Goal: Task Accomplishment & Management: Complete application form

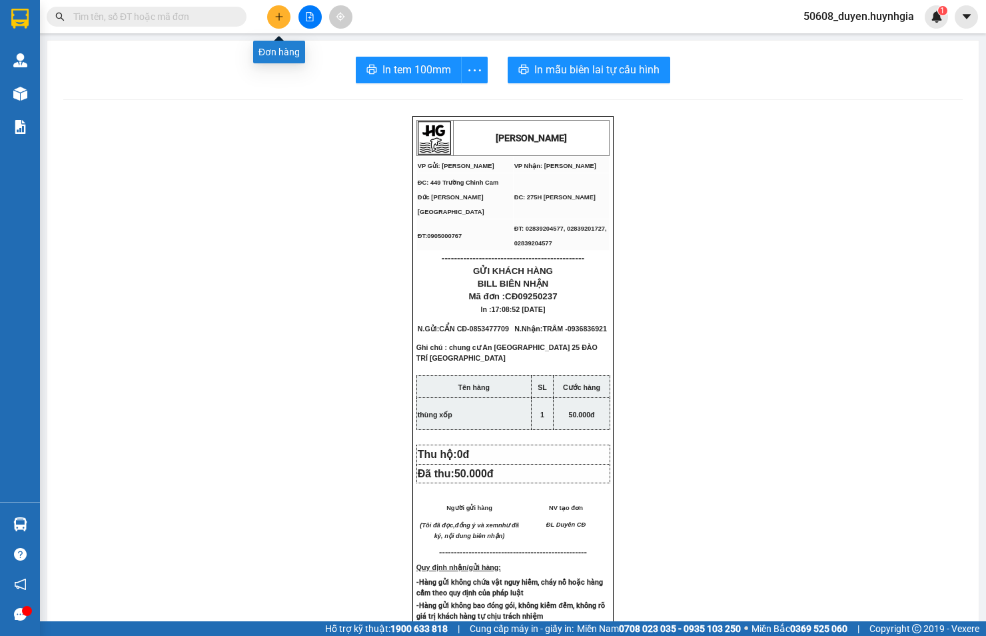
click at [283, 17] on icon "plus" at bounding box center [279, 16] width 9 height 9
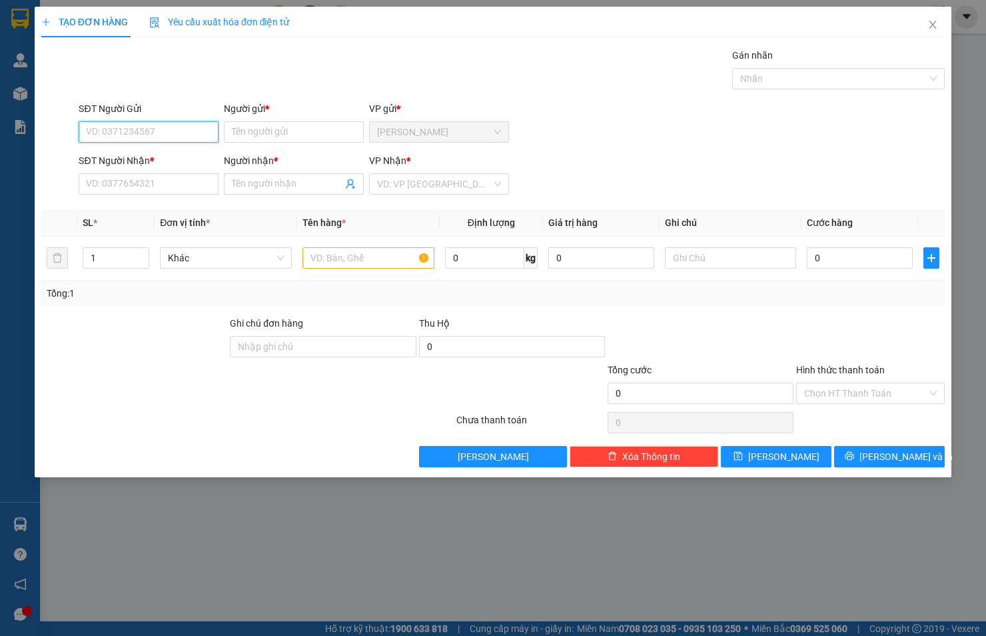
click at [159, 131] on input "SĐT Người Gửi" at bounding box center [149, 131] width 140 height 21
click at [155, 158] on div "0866828027 - Nhiên CĐ" at bounding box center [149, 158] width 124 height 15
type input "0866828027"
type input "Nhiên CĐ"
type input "0768076858"
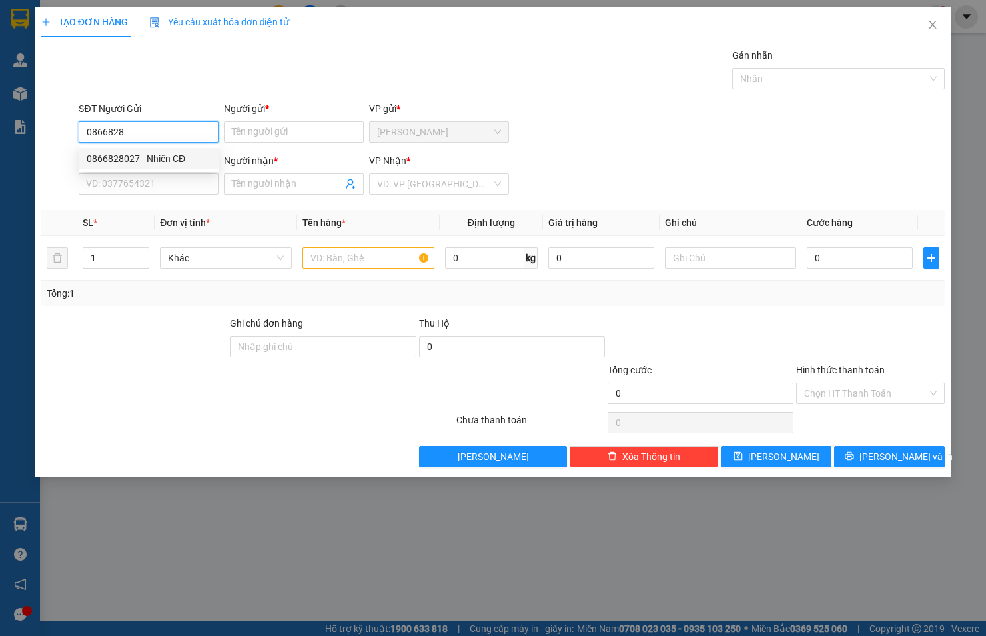
type input "YẾN"
type input "0866828027"
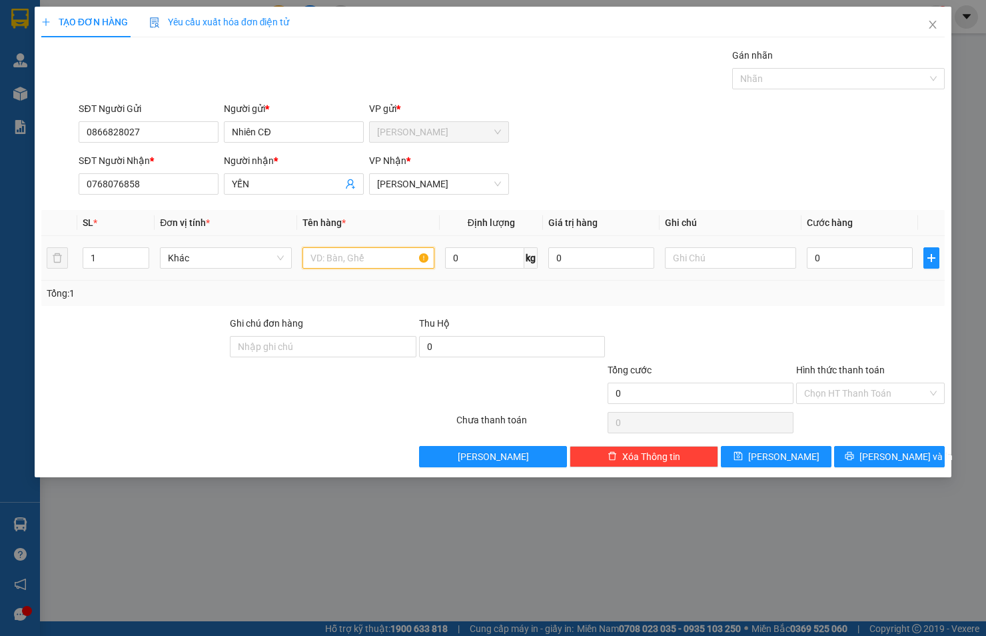
click at [358, 261] on input "text" at bounding box center [369, 257] width 132 height 21
drag, startPoint x: 367, startPoint y: 255, endPoint x: 279, endPoint y: 261, distance: 88.8
click at [279, 261] on tr "1 Khác thùng 0 kg 0 0" at bounding box center [493, 258] width 904 height 45
type input "THÙNG"
click at [874, 249] on input "0" at bounding box center [860, 257] width 106 height 21
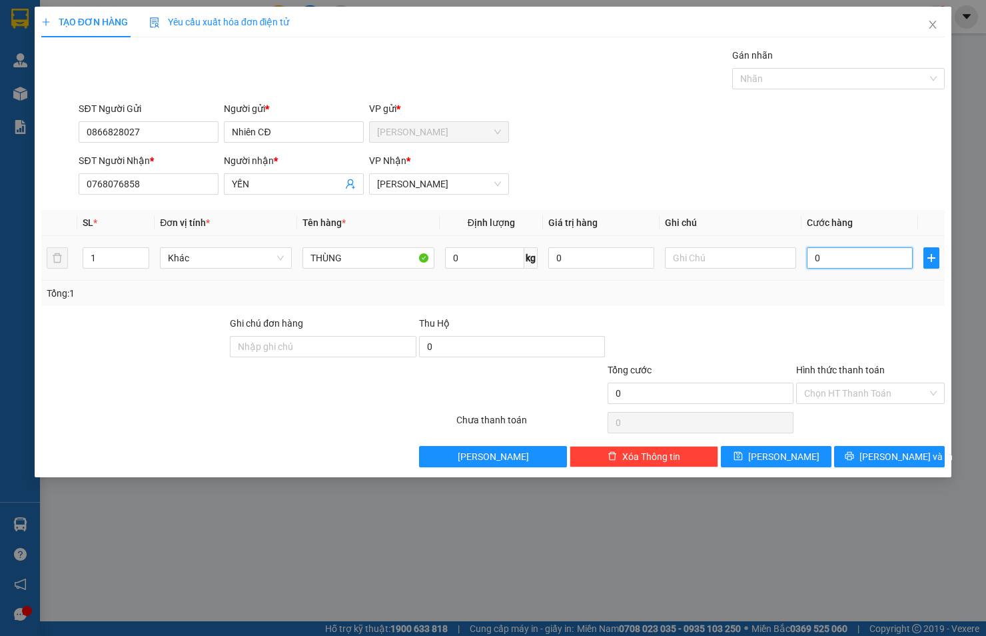
type input "3"
type input "30"
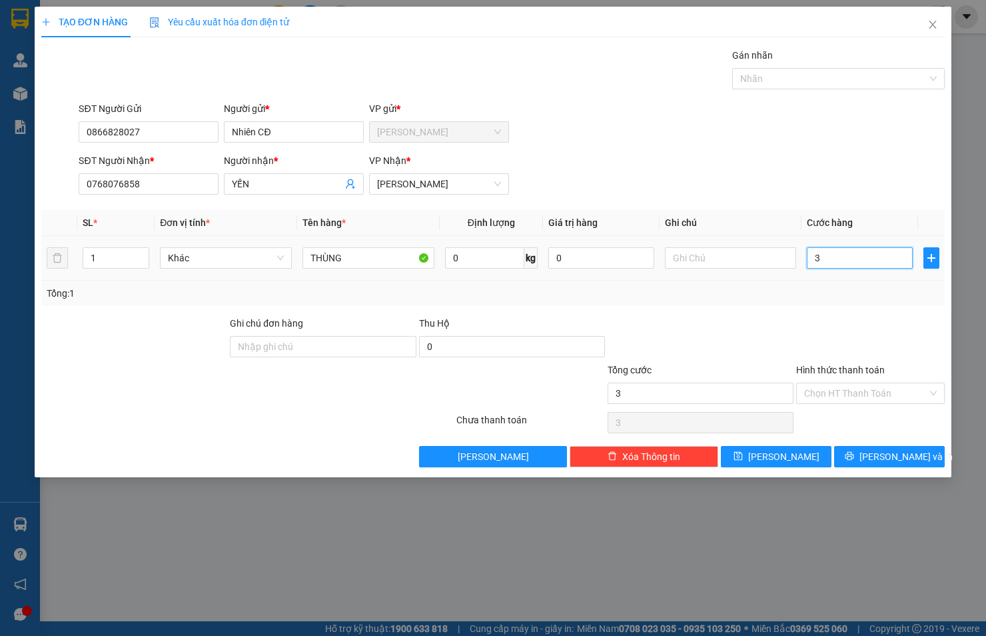
type input "30"
type input "30.000"
drag, startPoint x: 895, startPoint y: 455, endPoint x: 826, endPoint y: 407, distance: 83.4
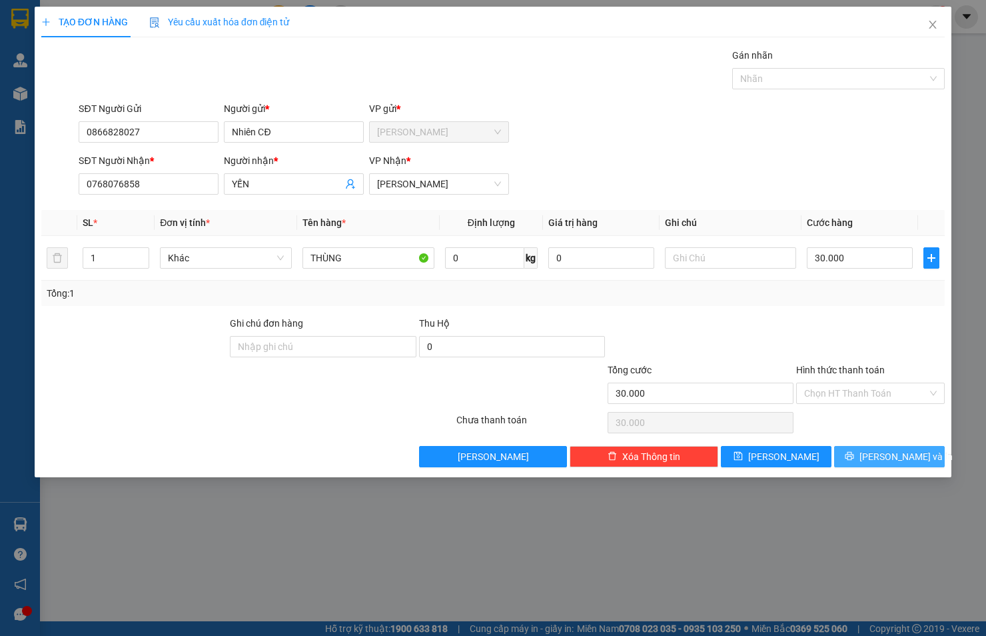
click at [892, 455] on span "[PERSON_NAME] và In" at bounding box center [906, 456] width 93 height 15
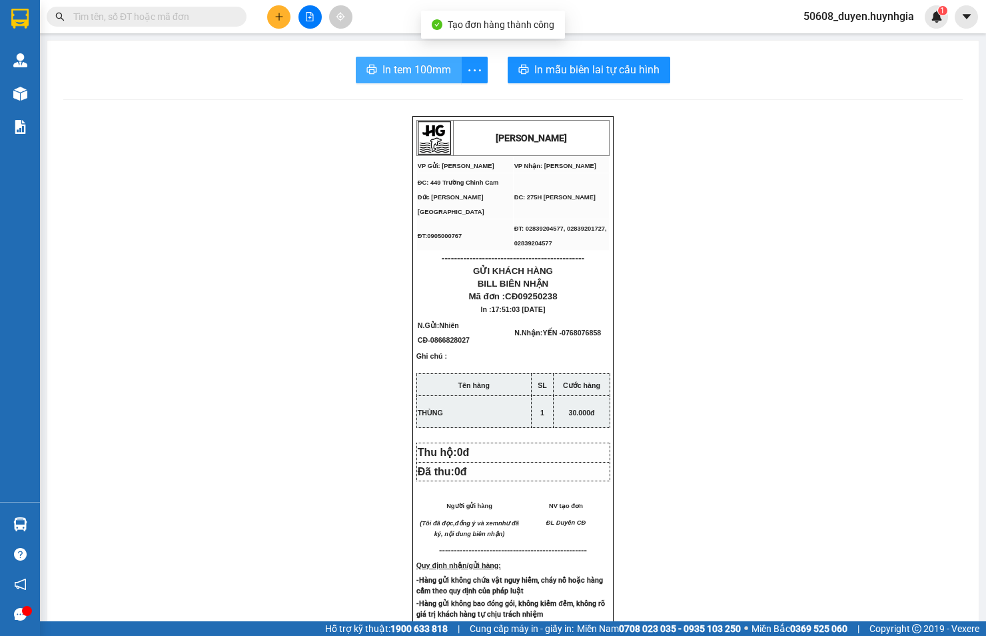
click at [395, 70] on span "In tem 100mm" at bounding box center [417, 69] width 69 height 17
click at [288, 17] on button at bounding box center [278, 16] width 23 height 23
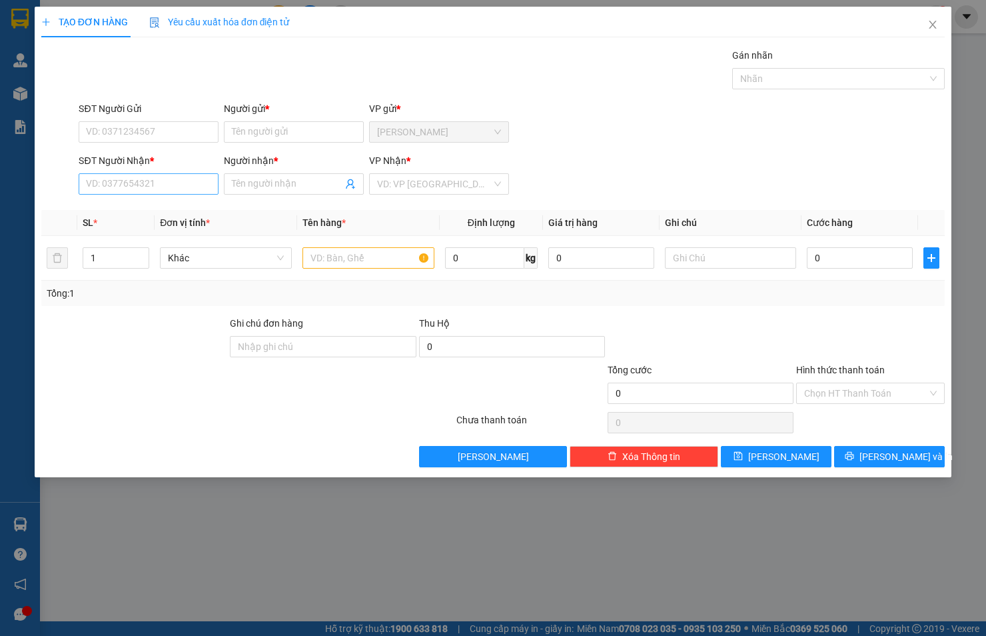
drag, startPoint x: 187, startPoint y: 198, endPoint x: 185, endPoint y: 187, distance: 11.4
click at [185, 189] on div "SĐT Người Nhận * VD: 0377654321" at bounding box center [149, 176] width 140 height 47
click at [185, 185] on input "SĐT Người Nhận *" at bounding box center [149, 183] width 140 height 21
click at [161, 205] on div "0906562979 - NAM" at bounding box center [149, 210] width 124 height 15
type input "0906562979"
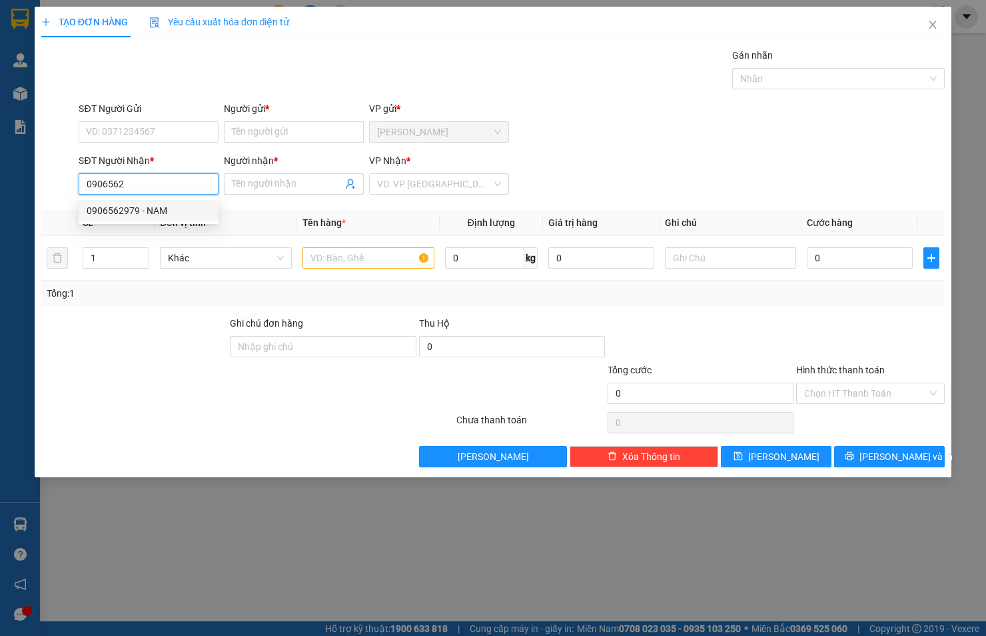
type input "NAM"
type input "0906562979"
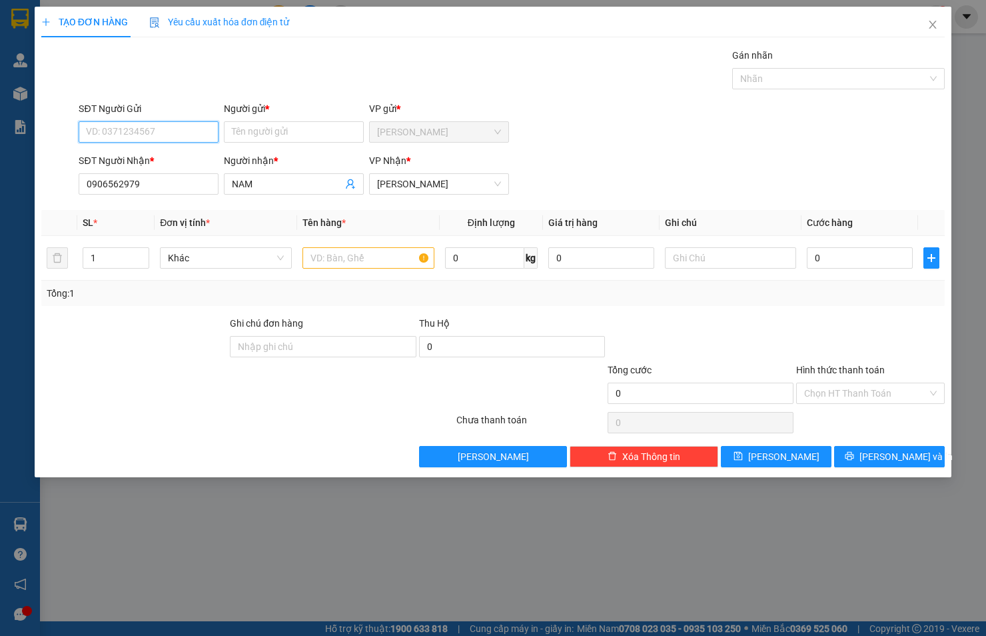
click at [154, 125] on input "SĐT Người Gửi" at bounding box center [149, 131] width 140 height 21
click at [147, 159] on div "0839793443 - PHI" at bounding box center [149, 158] width 124 height 15
type input "0839793443"
type input "PHI"
click at [375, 260] on input "text" at bounding box center [369, 257] width 132 height 21
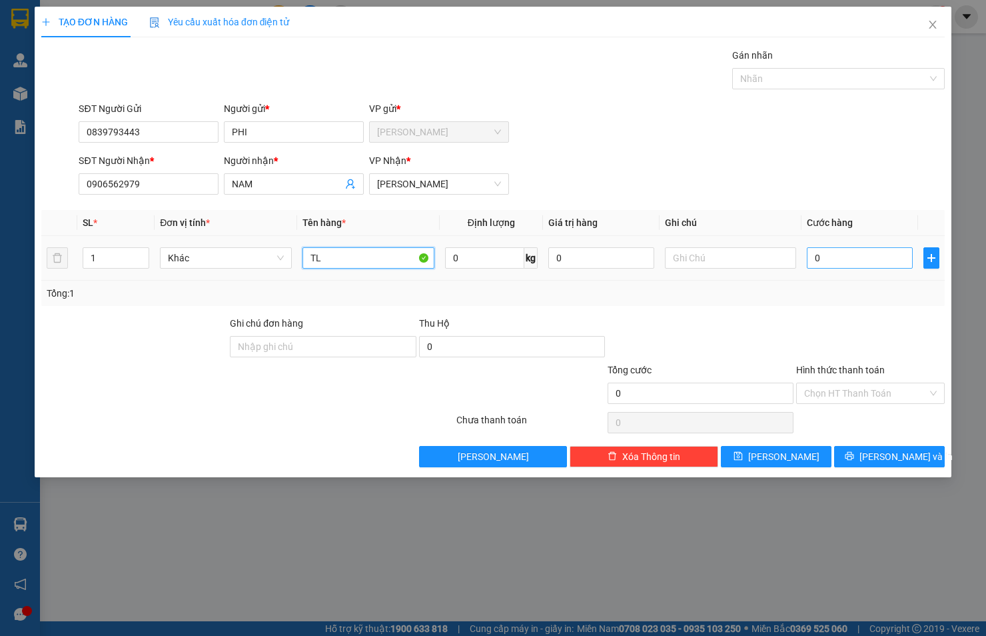
type input "TL"
click at [861, 251] on input "0" at bounding box center [860, 257] width 106 height 21
type input "3"
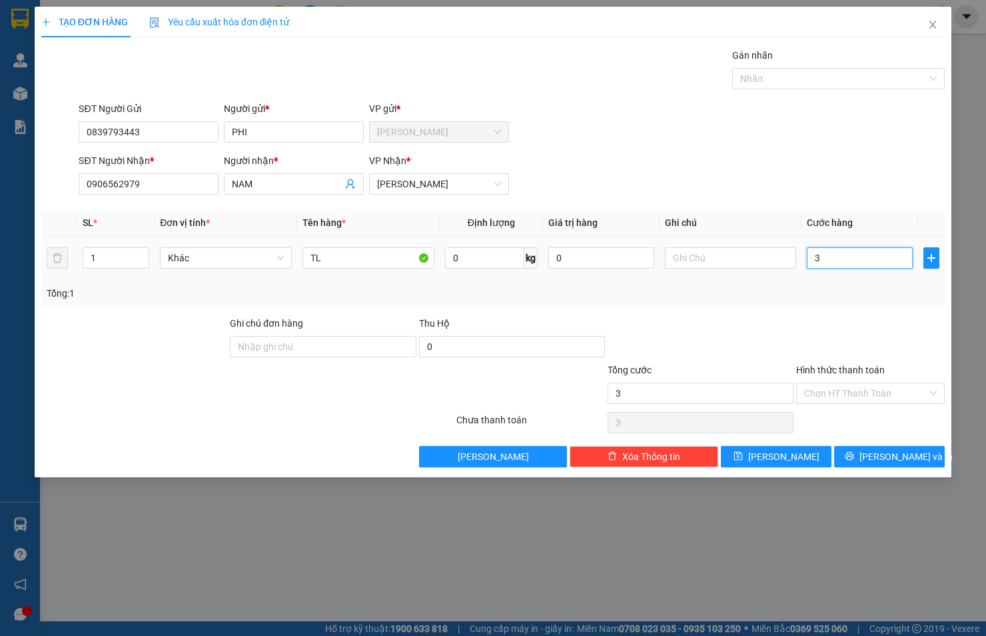
type input "30"
drag, startPoint x: 828, startPoint y: 257, endPoint x: 809, endPoint y: 258, distance: 19.4
click at [809, 258] on input "30" at bounding box center [860, 257] width 106 height 21
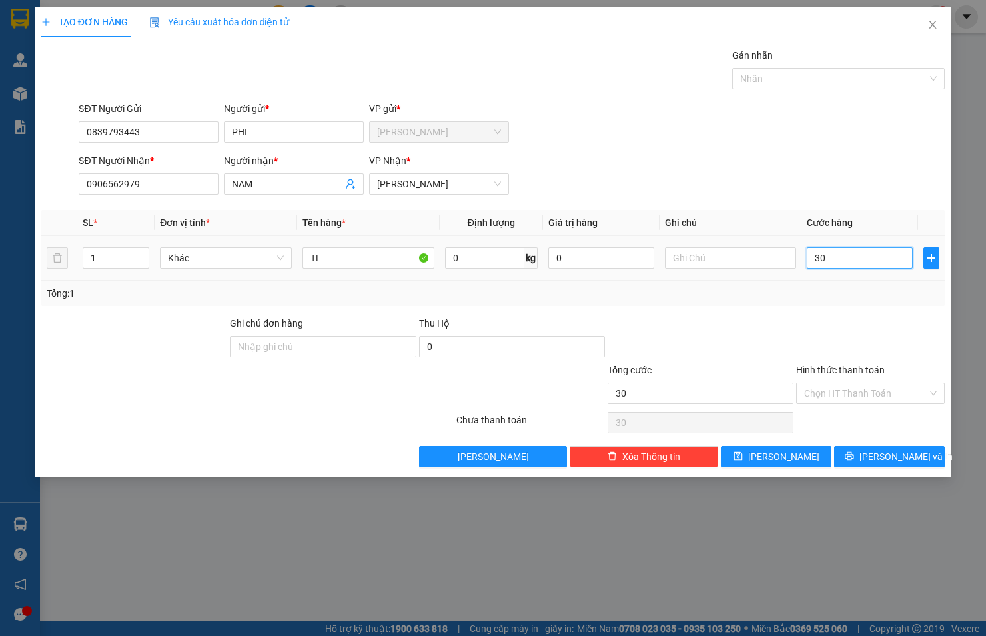
type input "2"
type input "20"
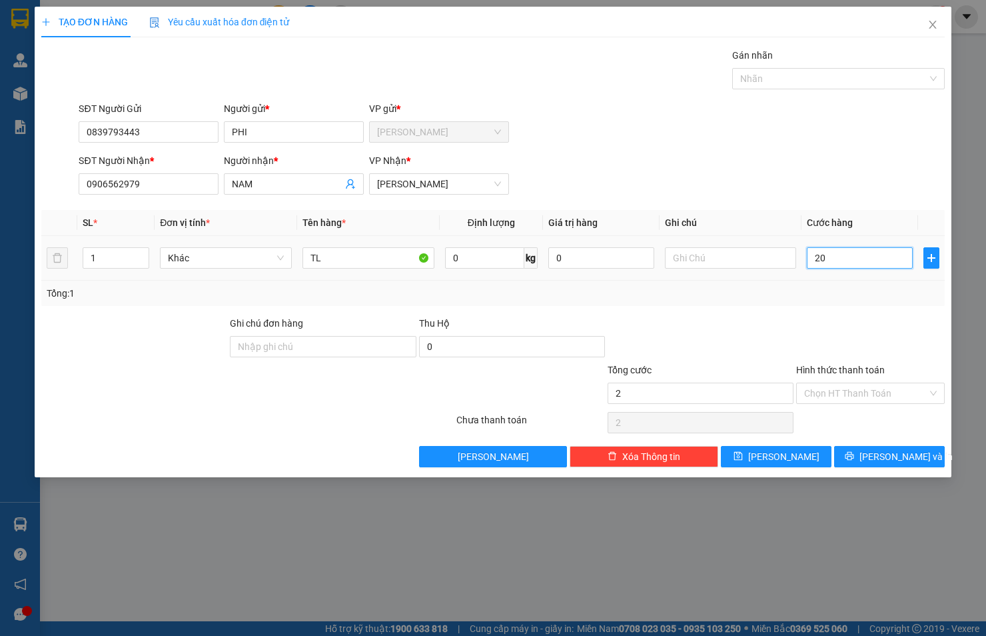
type input "20"
type input "20.000"
click at [836, 401] on input "Hình thức thanh toán" at bounding box center [865, 393] width 123 height 20
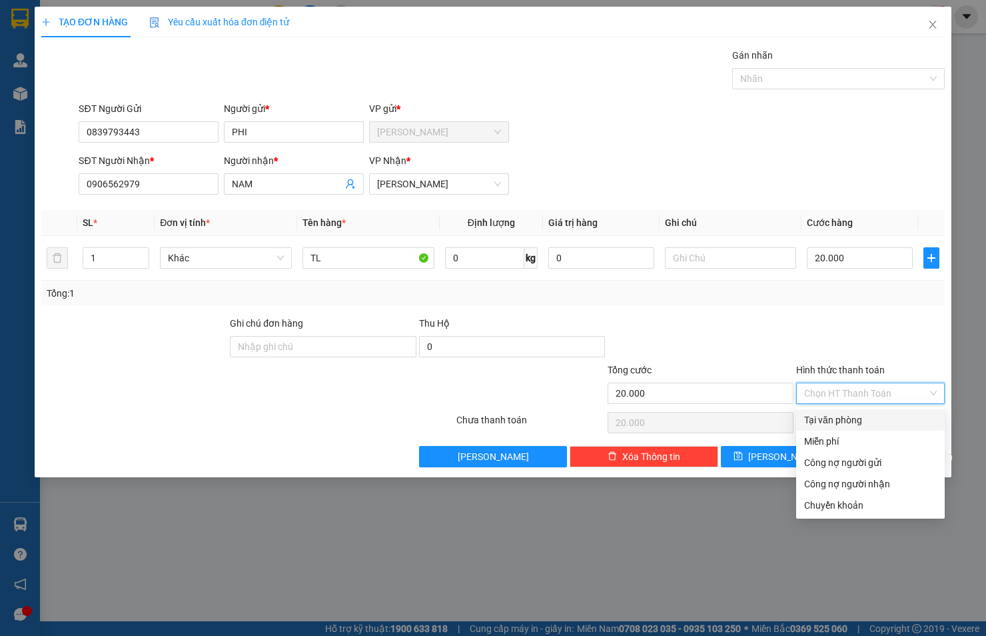
click at [841, 419] on div "Tại văn phòng" at bounding box center [870, 420] width 133 height 15
type input "0"
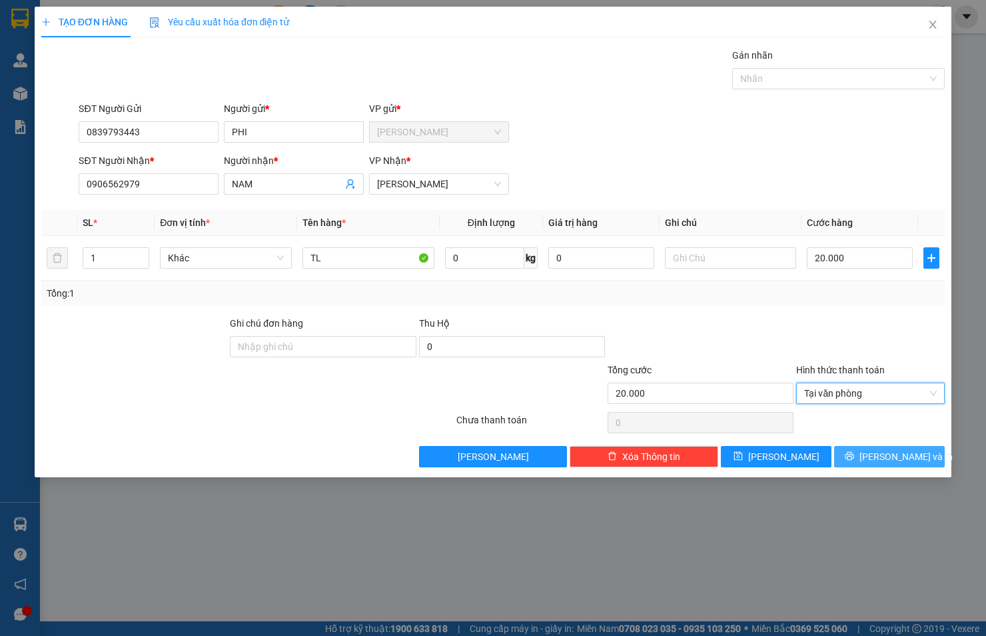
click at [908, 452] on span "[PERSON_NAME] và In" at bounding box center [906, 456] width 93 height 15
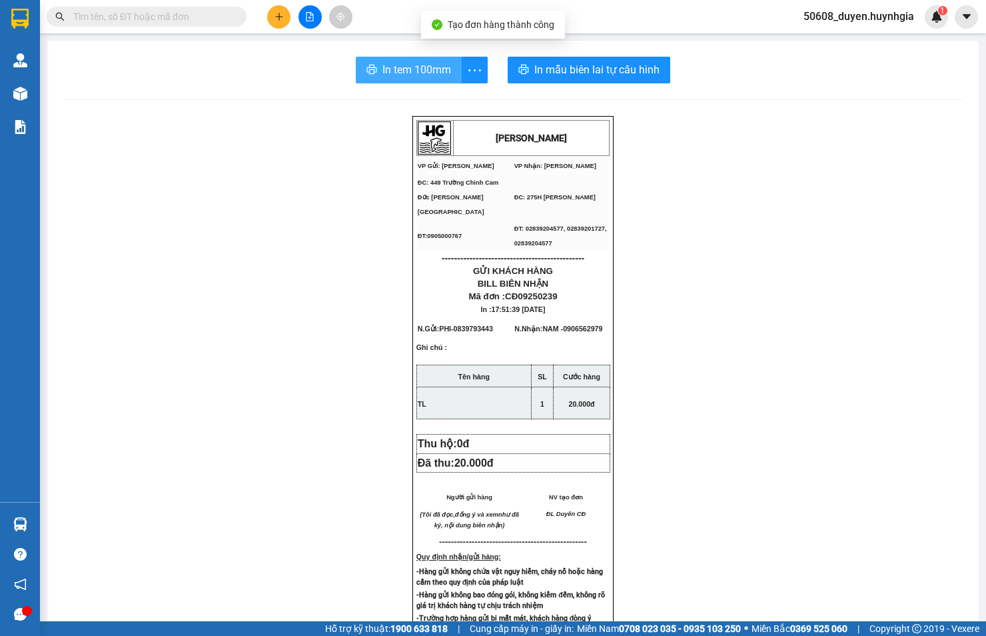
click at [414, 62] on span "In tem 100mm" at bounding box center [417, 69] width 69 height 17
click at [275, 17] on icon "plus" at bounding box center [279, 16] width 9 height 9
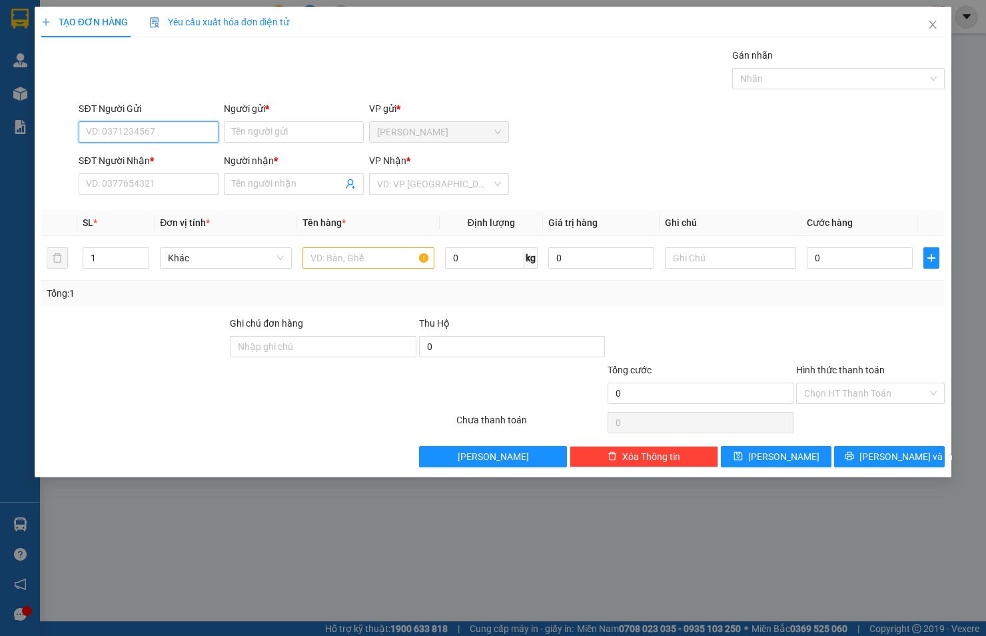
click at [189, 131] on input "SĐT Người Gửi" at bounding box center [149, 131] width 140 height 21
click at [165, 150] on div "0979646755 - Nhân" at bounding box center [149, 158] width 140 height 21
type input "0979646755"
type input "Nhân"
type input "0567625337"
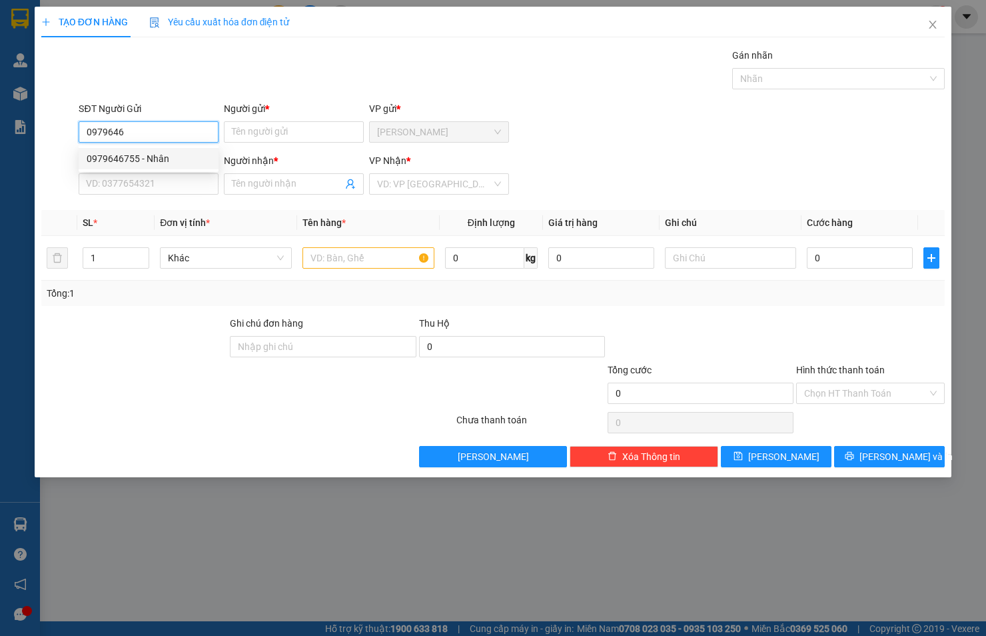
type input "Công"
type input "0979646755"
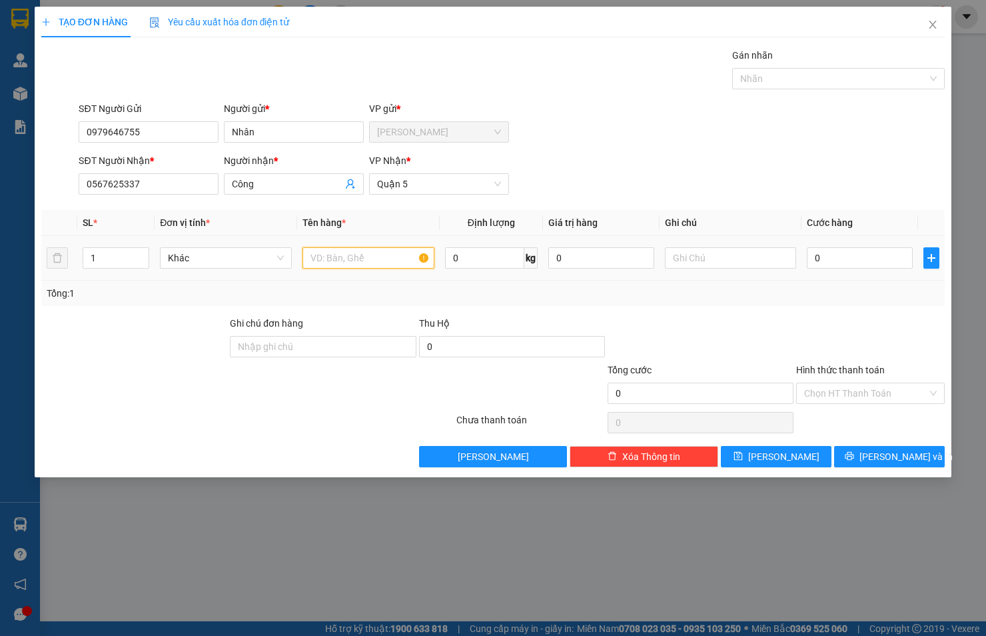
click at [329, 259] on input "text" at bounding box center [369, 257] width 132 height 21
type input "t"
type input "THÙNG"
click at [842, 261] on input "0" at bounding box center [860, 257] width 106 height 21
type input "2"
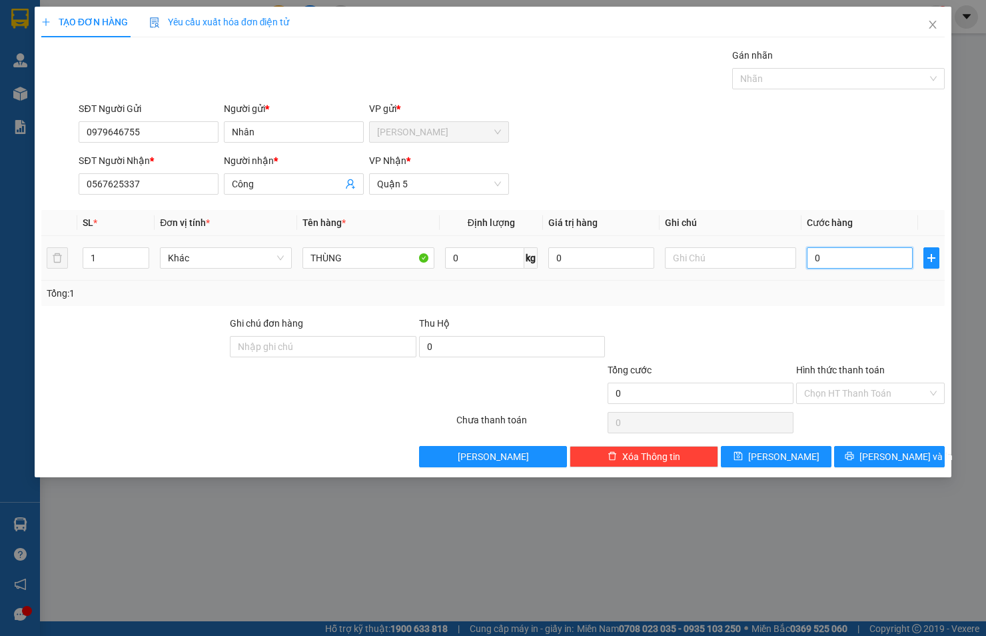
type input "2"
type input "20"
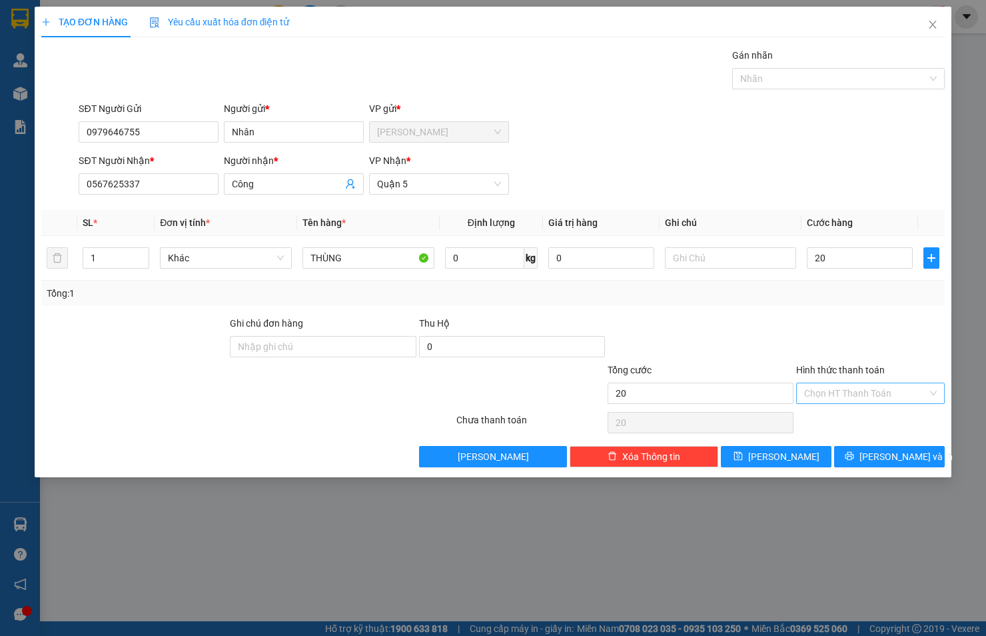
type input "20.000"
click at [882, 390] on input "Hình thức thanh toán" at bounding box center [865, 393] width 123 height 20
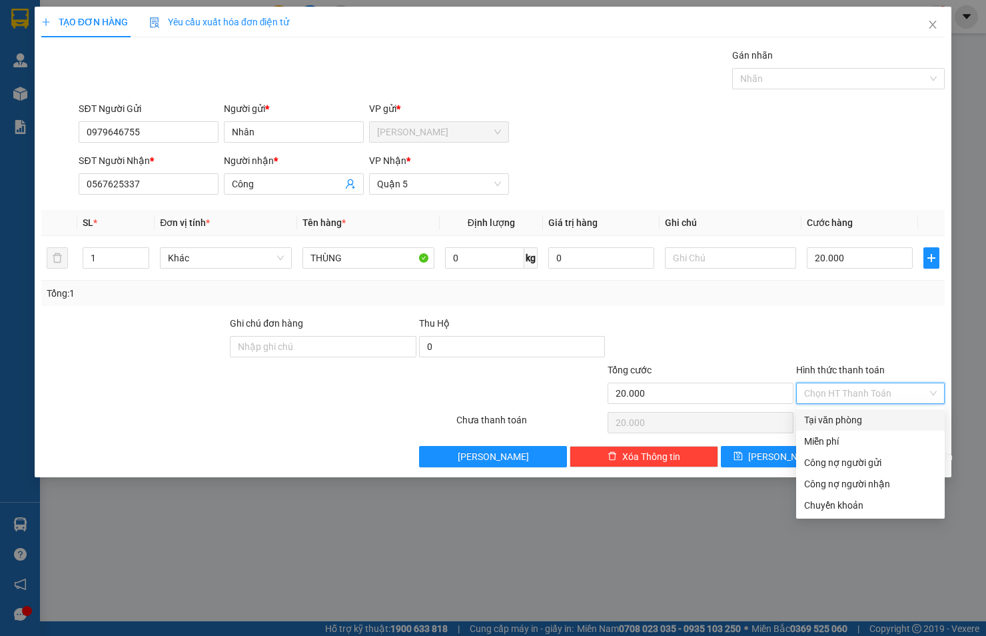
click at [878, 424] on div "Tại văn phòng" at bounding box center [870, 420] width 133 height 15
type input "0"
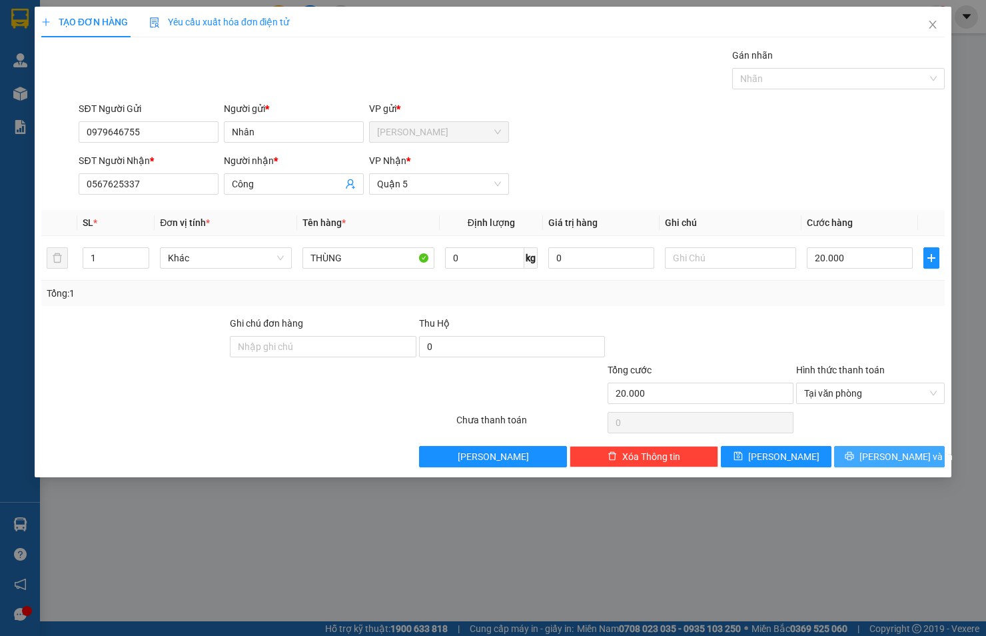
click at [894, 457] on span "[PERSON_NAME] và In" at bounding box center [906, 456] width 93 height 15
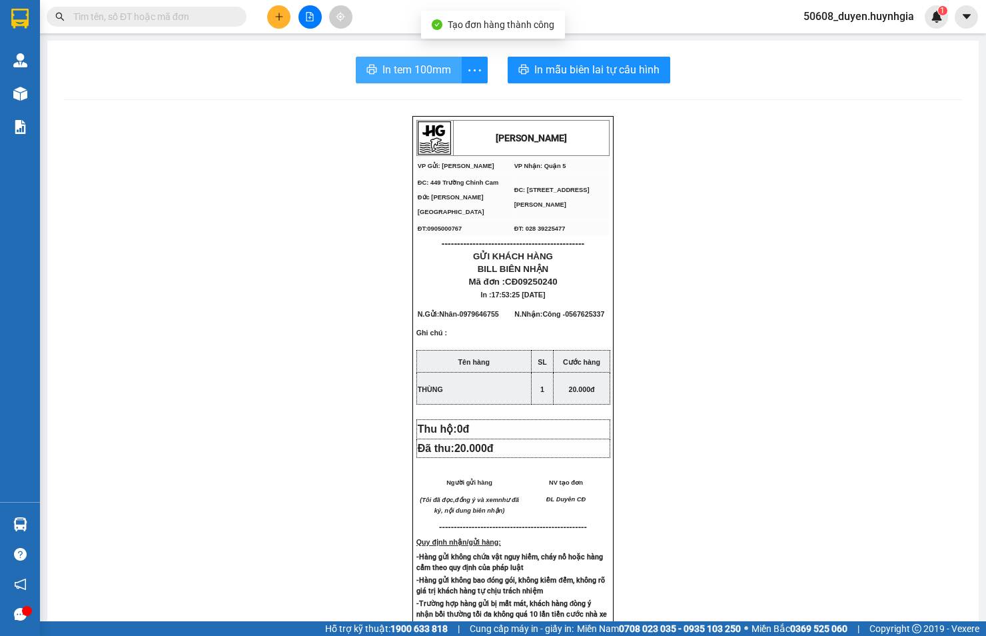
click at [437, 69] on span "In tem 100mm" at bounding box center [417, 69] width 69 height 17
click at [271, 21] on button at bounding box center [278, 16] width 23 height 23
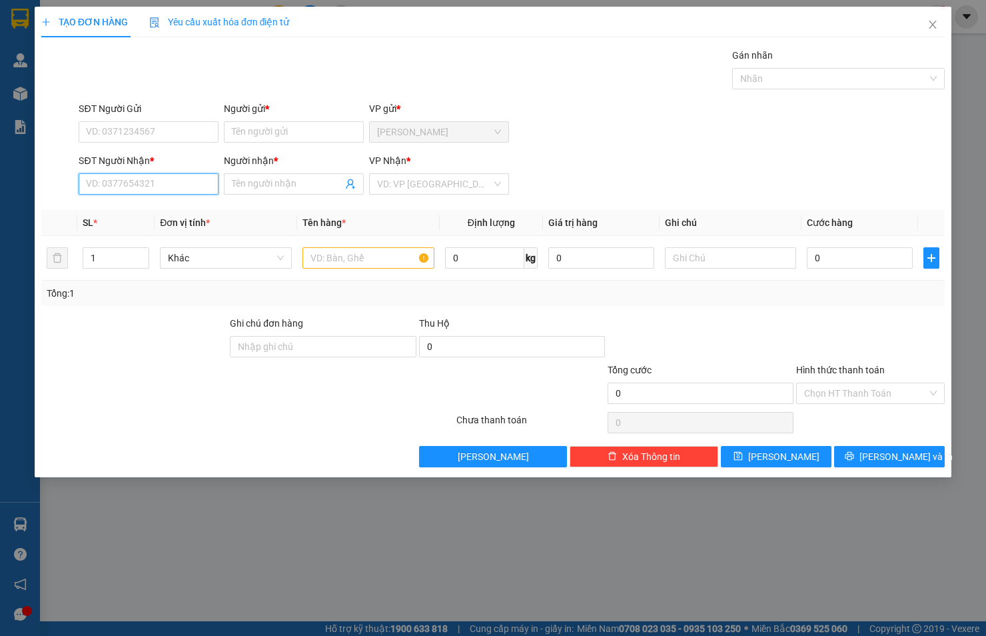
click at [181, 189] on input "SĐT Người Nhận *" at bounding box center [149, 183] width 140 height 21
click at [161, 205] on div "0903345599 - [PERSON_NAME]" at bounding box center [152, 210] width 131 height 15
type input "0903345599"
type input "VÂN"
type input "0903345599"
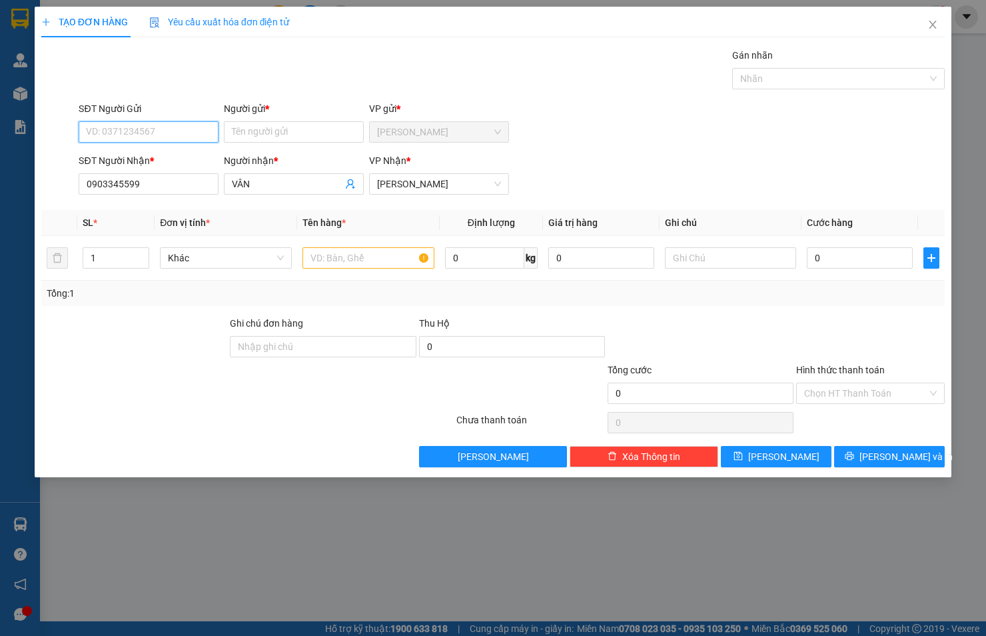
click at [167, 131] on input "SĐT Người Gửi" at bounding box center [149, 131] width 140 height 21
click at [155, 156] on div "0378880468 - CAMLAMONLINE" at bounding box center [153, 158] width 133 height 15
type input "0378880468"
type input "CAMLAMONLINE"
click at [324, 265] on input "text" at bounding box center [369, 257] width 132 height 21
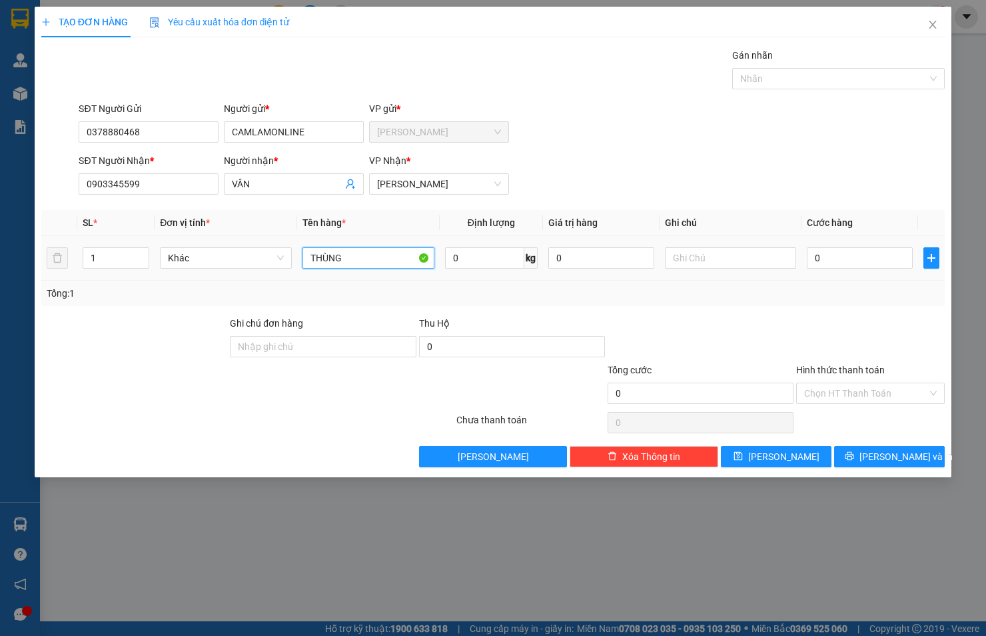
type input "THÙNG"
click at [825, 243] on td "0" at bounding box center [860, 258] width 117 height 45
click at [847, 255] on input "0" at bounding box center [860, 257] width 106 height 21
type input "32"
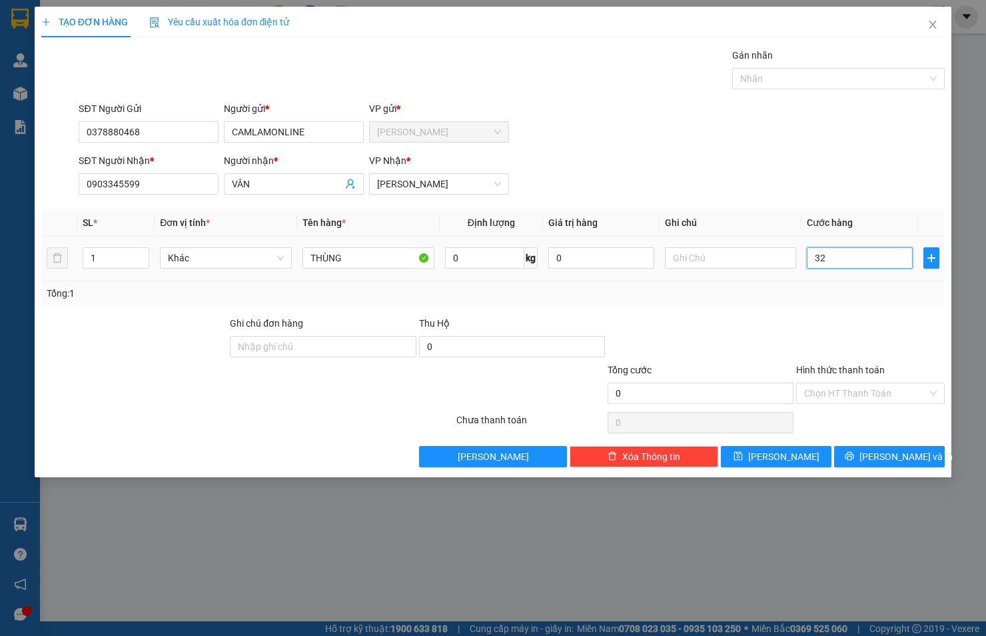
type input "32"
type input "320"
type input "32"
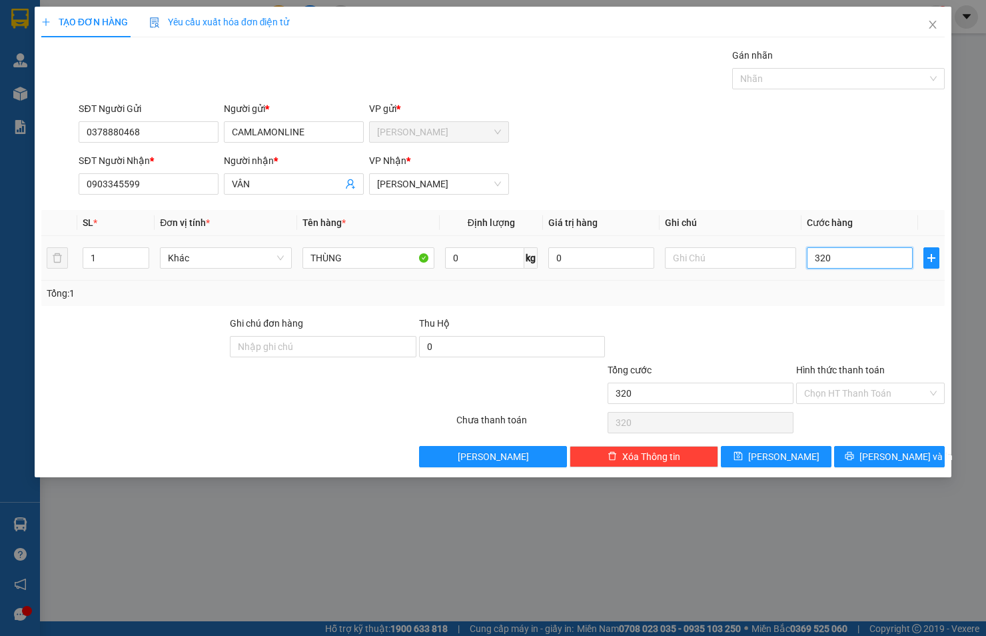
type input "32"
type input "3"
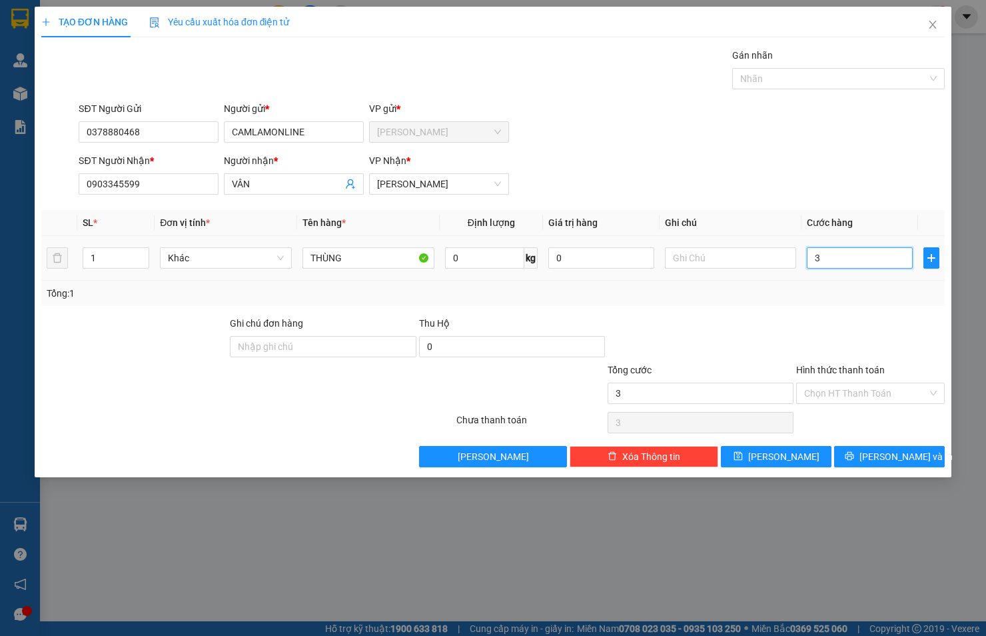
type input "0"
type input "02"
type input "2"
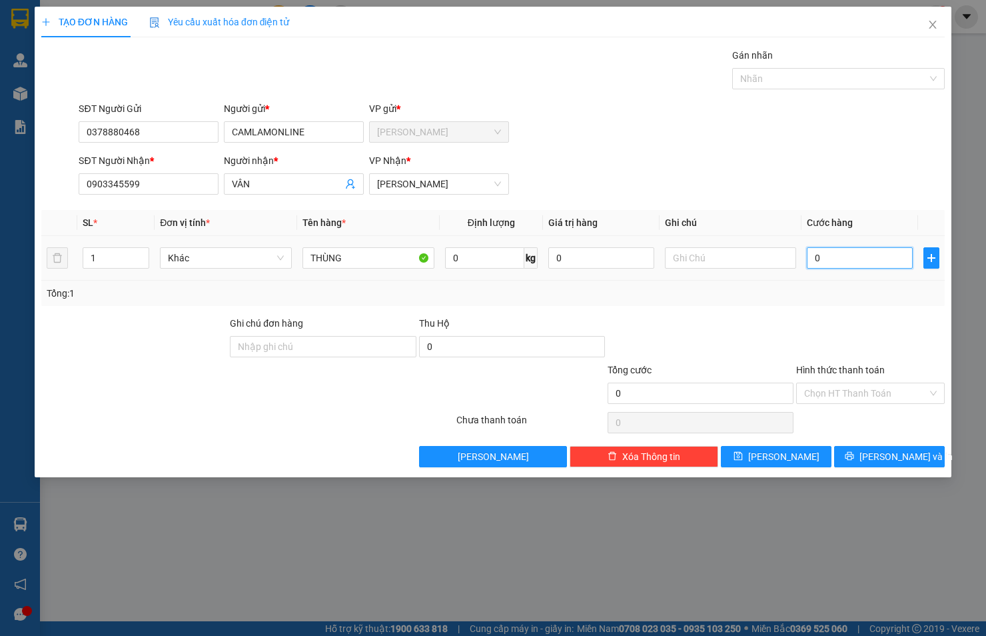
type input "2"
type input "020"
type input "20"
type input "20.000"
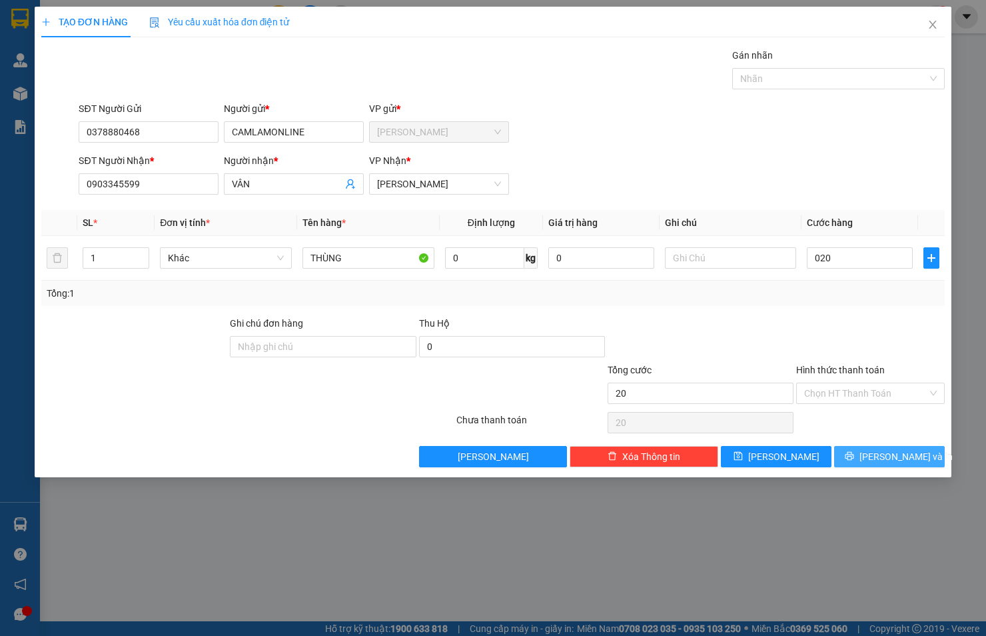
type input "20.000"
click at [890, 464] on button "[PERSON_NAME] và In" at bounding box center [889, 456] width 111 height 21
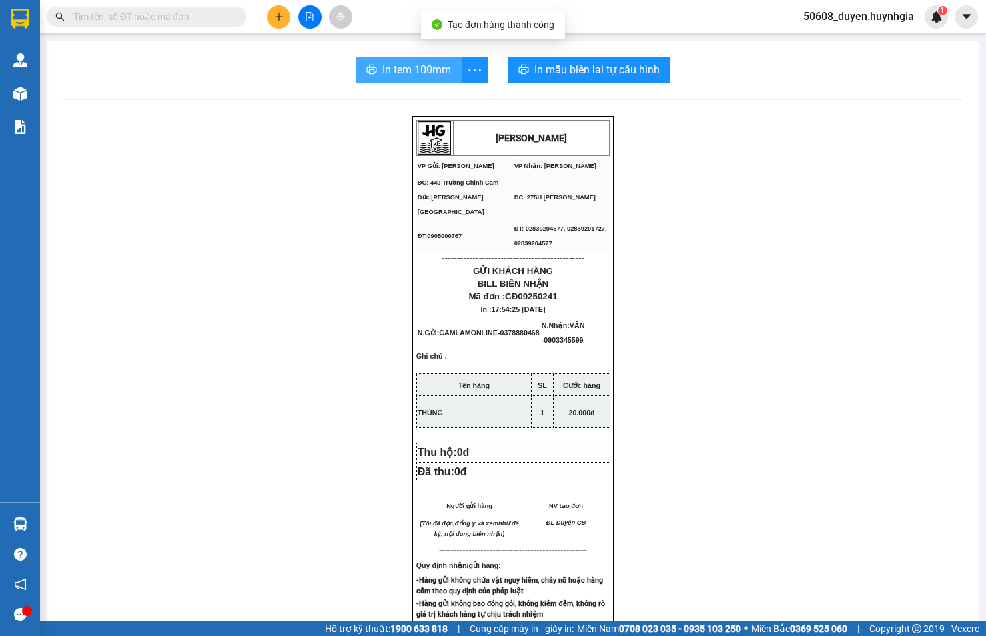
click at [434, 67] on span "In tem 100mm" at bounding box center [417, 69] width 69 height 17
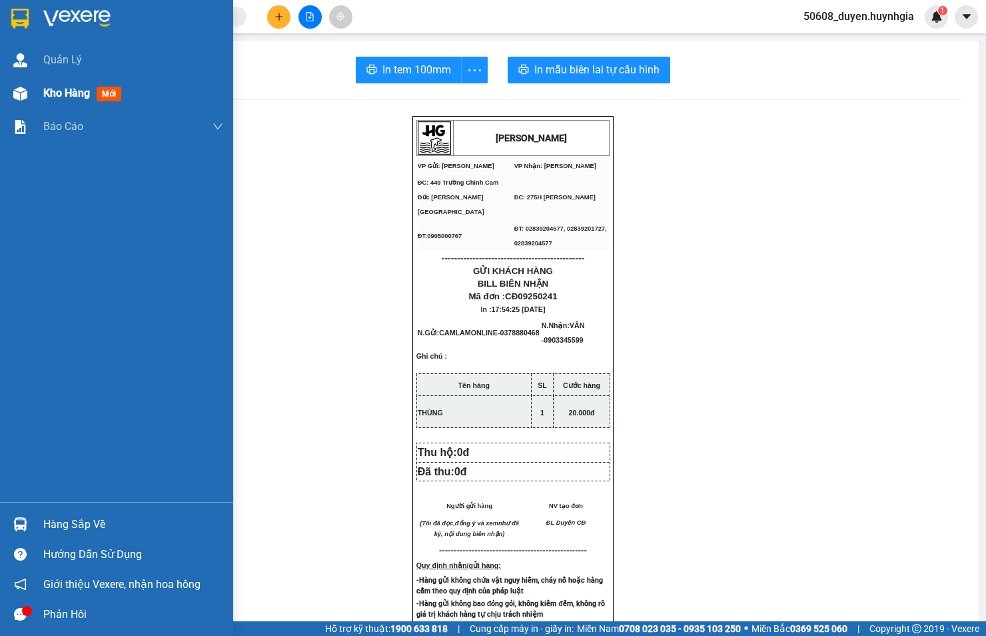
click at [34, 92] on div "Kho hàng mới" at bounding box center [116, 93] width 233 height 33
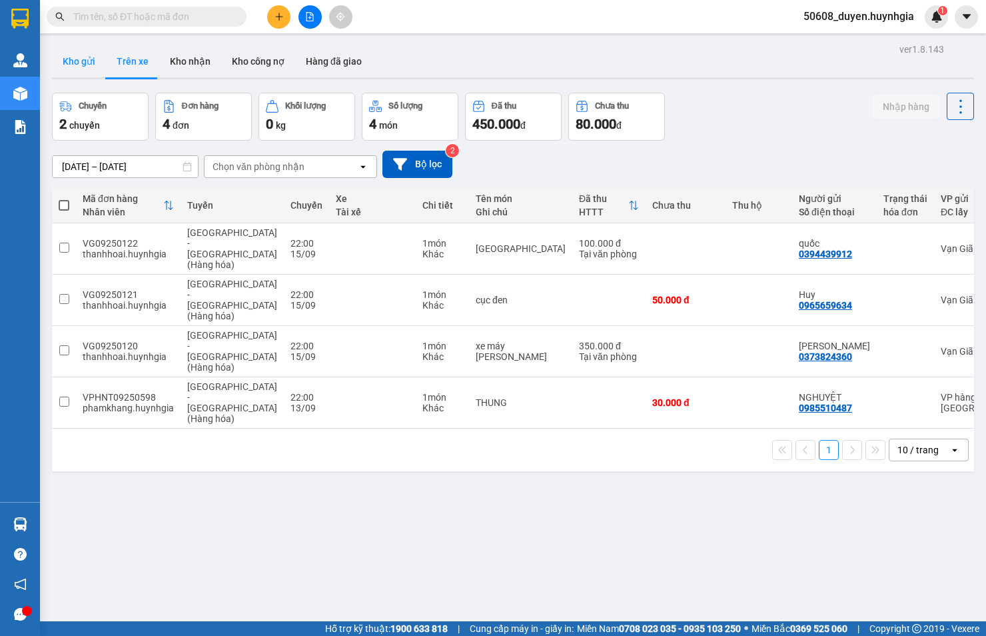
click at [83, 63] on button "Kho gửi" at bounding box center [79, 61] width 54 height 32
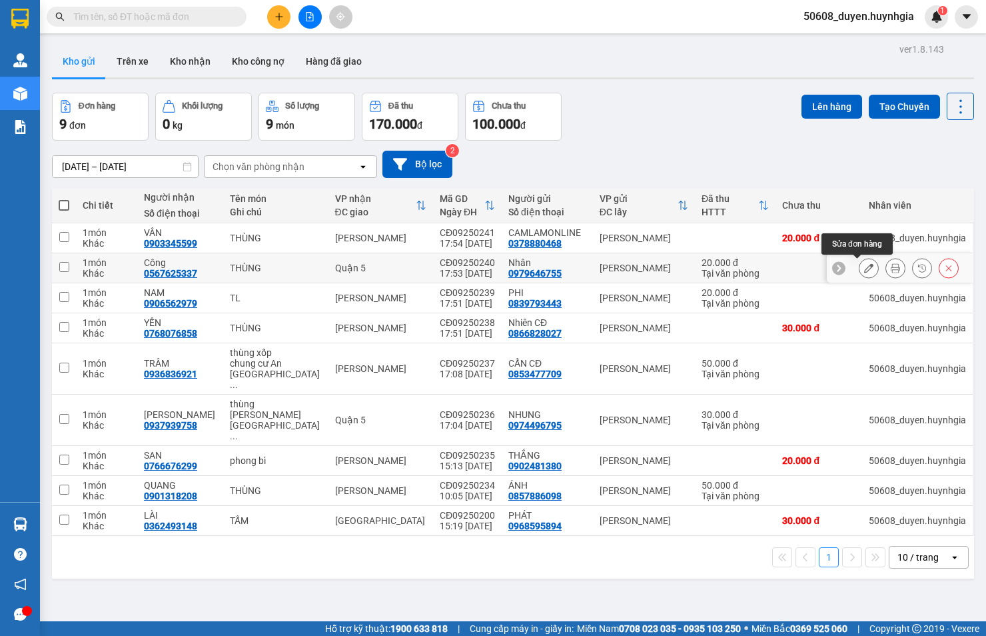
click at [864, 271] on icon at bounding box center [868, 267] width 9 height 9
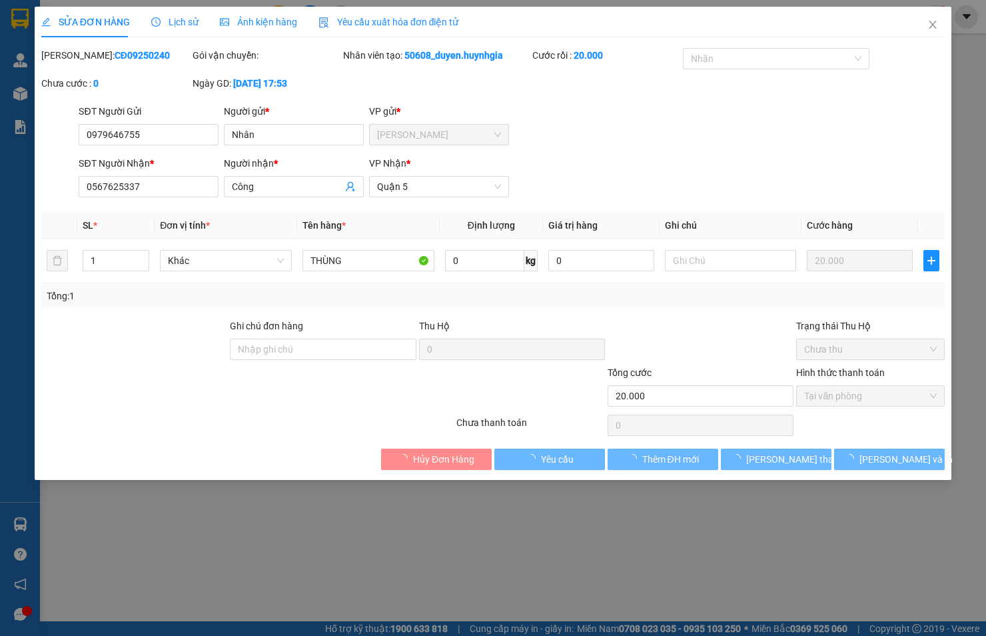
type input "0979646755"
type input "Nhân"
type input "0567625337"
type input "Công"
type input "20.000"
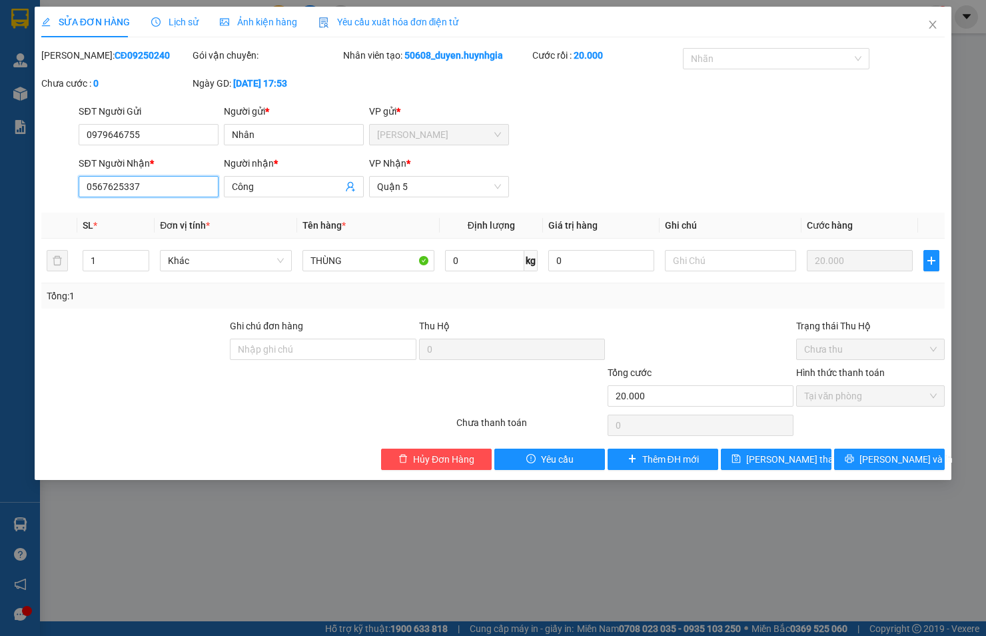
drag, startPoint x: 156, startPoint y: 187, endPoint x: 74, endPoint y: 190, distance: 82.0
click at [74, 190] on div "SĐT Người Nhận * 0567625337 0567625337 Người nhận * Công VP Nhận * [GEOGRAPHIC_…" at bounding box center [493, 179] width 906 height 47
click at [481, 455] on button "Hủy Đơn Hàng" at bounding box center [436, 459] width 111 height 21
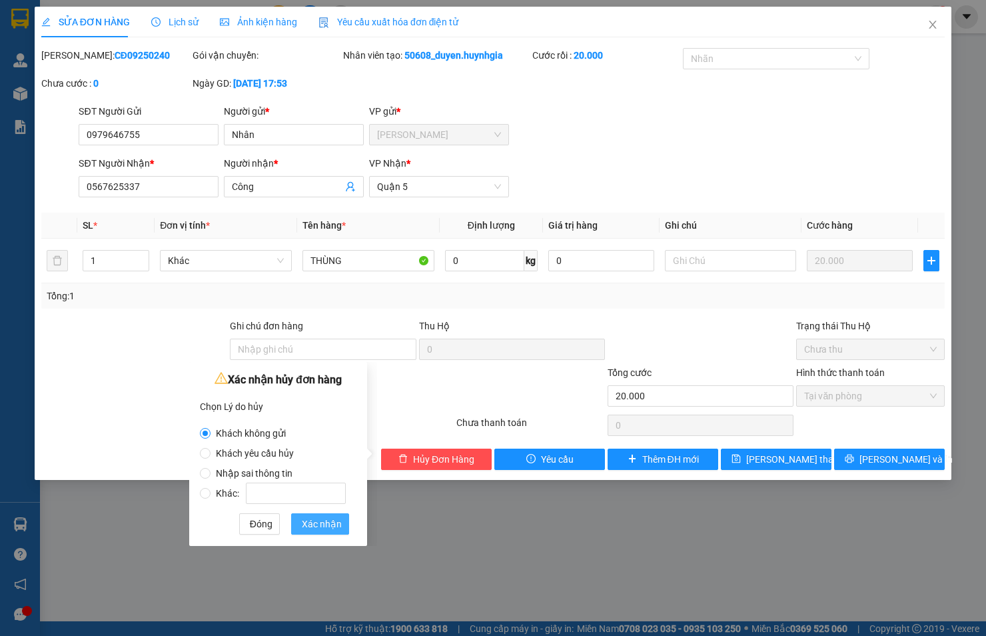
drag, startPoint x: 309, startPoint y: 528, endPoint x: 305, endPoint y: 520, distance: 8.9
click at [305, 525] on span "Xác nhận" at bounding box center [322, 524] width 40 height 15
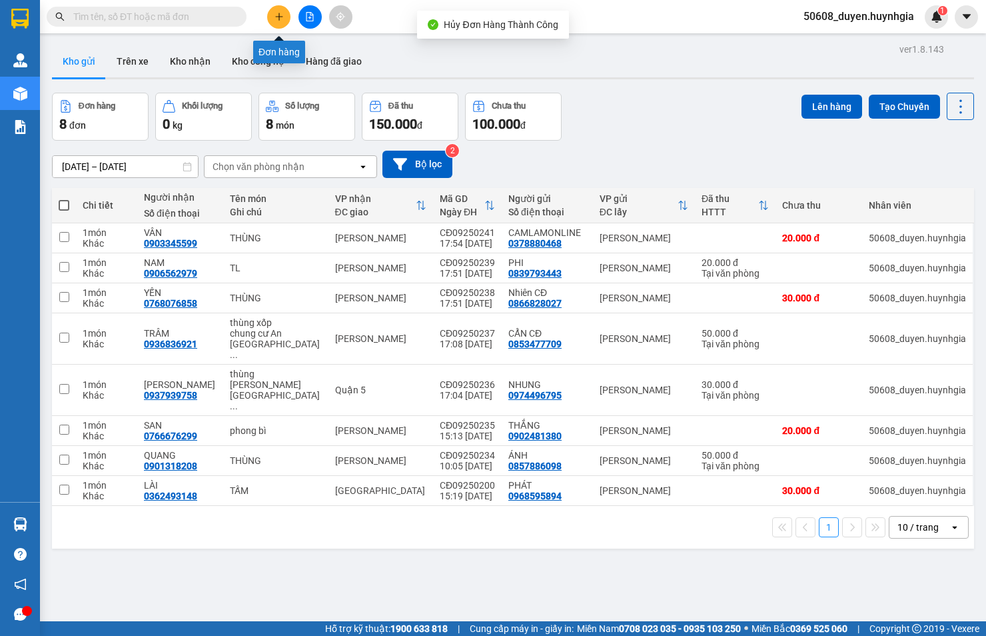
click at [271, 14] on button at bounding box center [278, 16] width 23 height 23
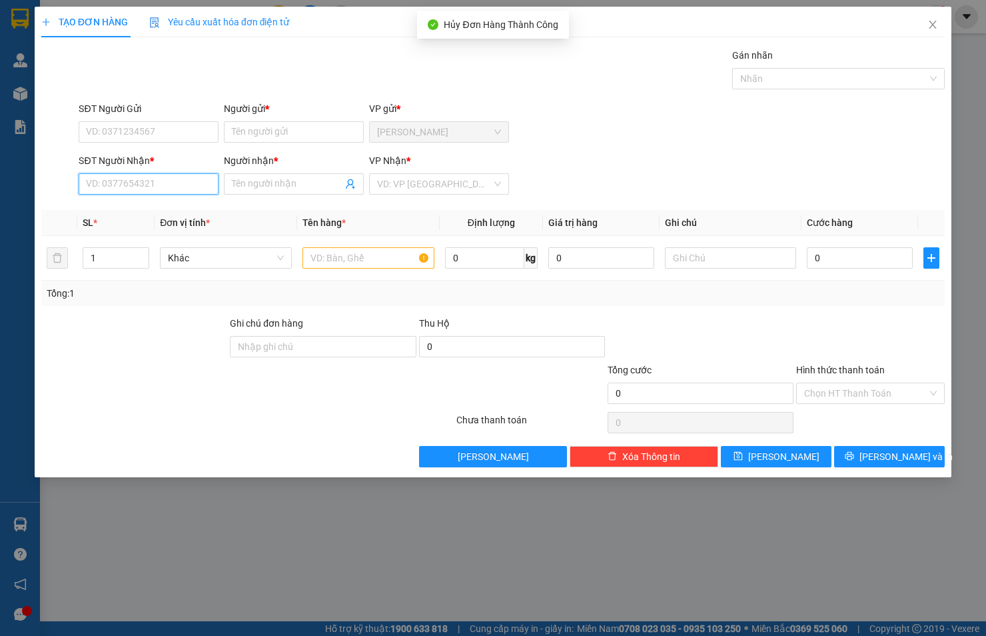
click at [163, 183] on input "SĐT Người Nhận *" at bounding box center [149, 183] width 140 height 21
paste input "0567625337"
type input "0567625337"
click at [129, 207] on div "0567625337 - Công" at bounding box center [149, 210] width 124 height 15
type input "Công"
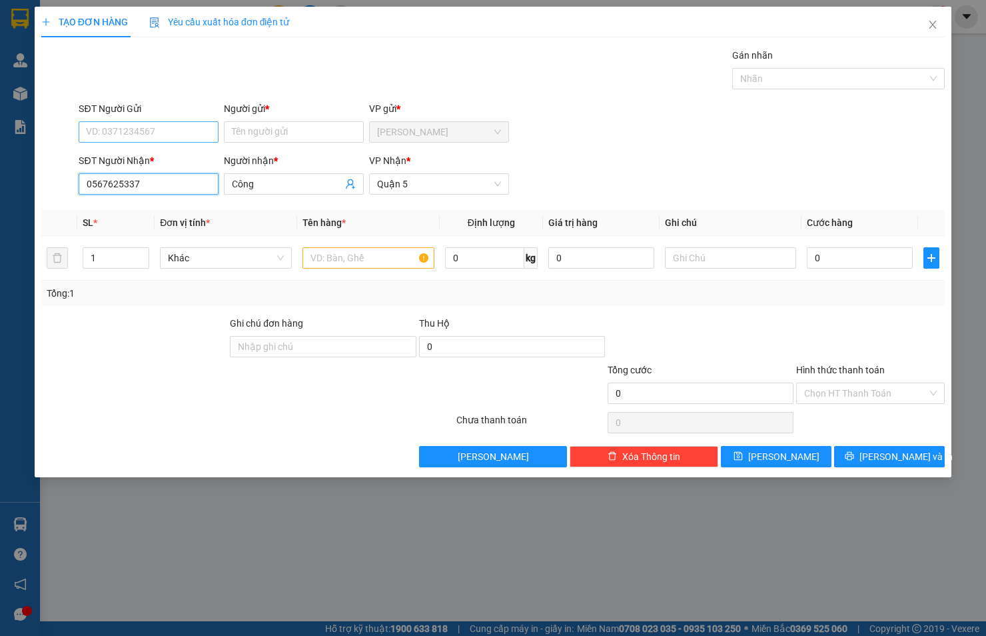
type input "0567625337"
click at [135, 131] on input "SĐT Người Gửi" at bounding box center [149, 131] width 140 height 21
click at [133, 155] on div "0979646755 - Nhân" at bounding box center [149, 158] width 124 height 15
type input "0979646755"
type input "Nhân"
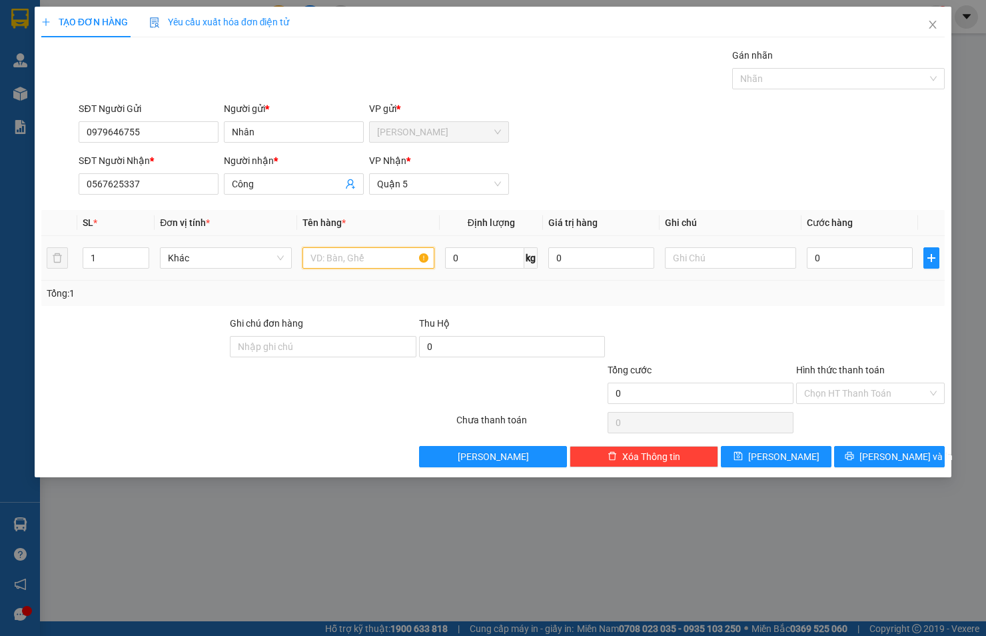
click at [334, 254] on input "text" at bounding box center [369, 257] width 132 height 21
type input "THÙNG"
click at [847, 249] on input "0" at bounding box center [860, 257] width 106 height 21
type input "3"
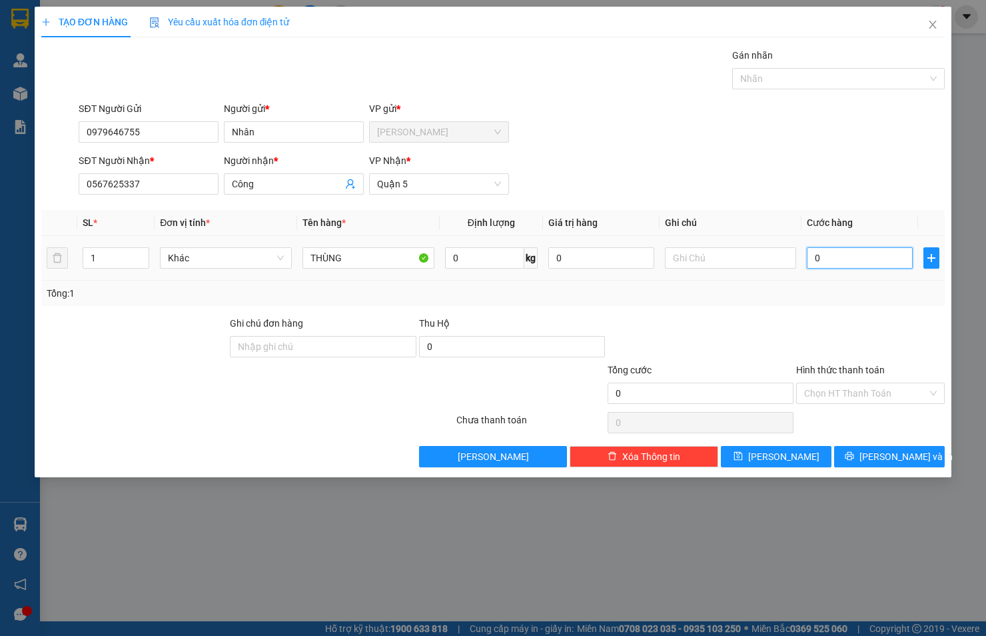
type input "3"
type input "30"
type input "30.000"
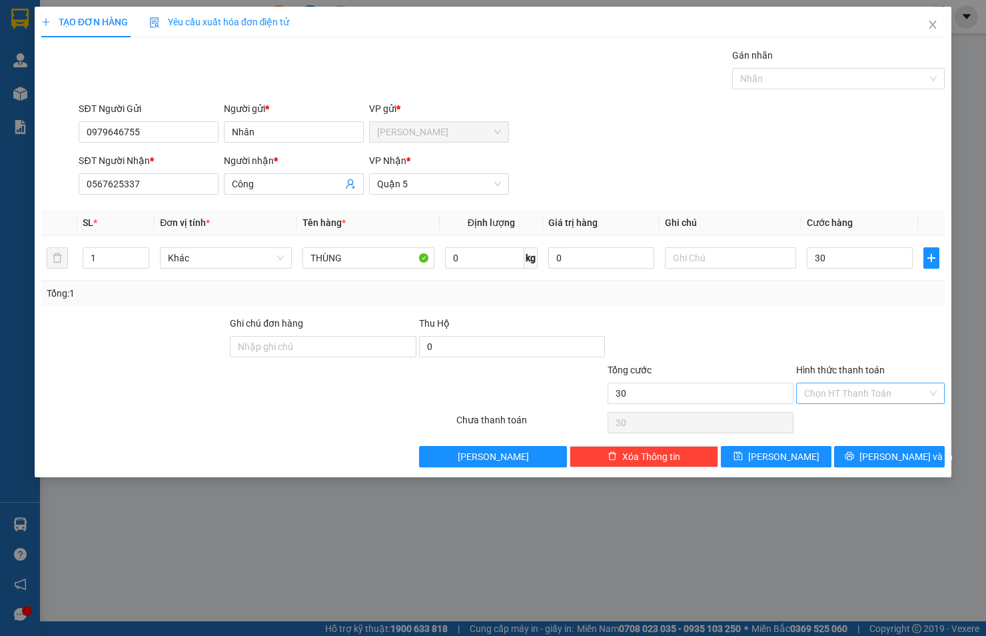
type input "30.000"
click at [840, 390] on input "Hình thức thanh toán" at bounding box center [865, 393] width 123 height 20
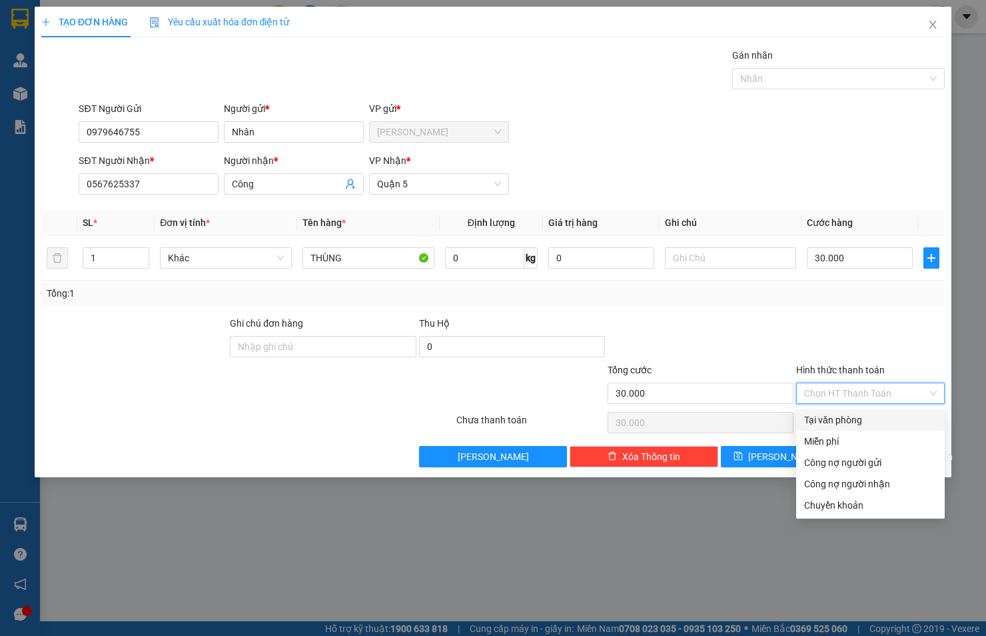
click at [837, 409] on div "Tại văn phòng" at bounding box center [870, 419] width 149 height 21
type input "0"
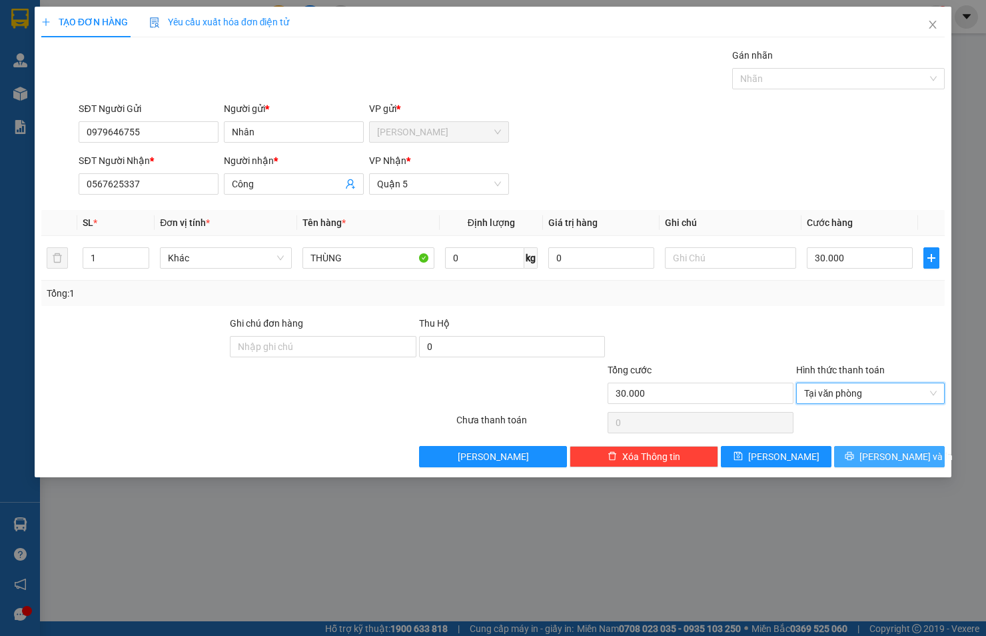
click at [858, 452] on button "[PERSON_NAME] và In" at bounding box center [889, 456] width 111 height 21
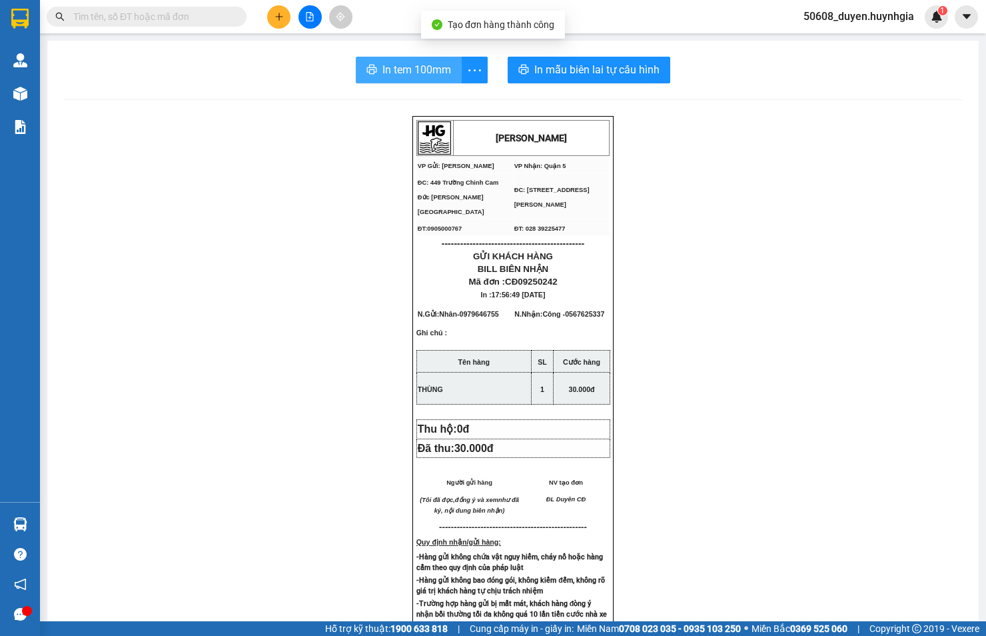
click at [395, 73] on span "In tem 100mm" at bounding box center [417, 69] width 69 height 17
